Goal: Entertainment & Leisure: Consume media (video, audio)

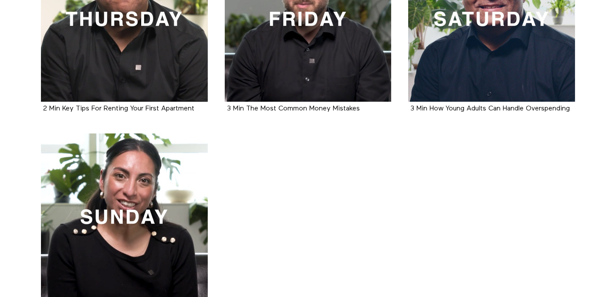
scroll to position [373, 0]
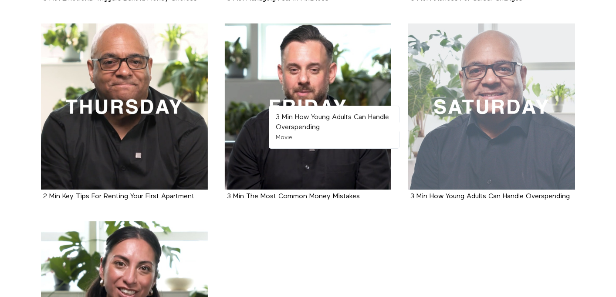
click at [459, 100] on div at bounding box center [491, 107] width 167 height 167
